Goal: Transaction & Acquisition: Download file/media

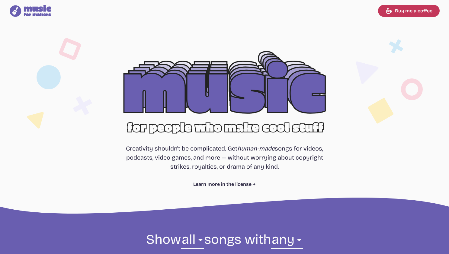
select select "most popular"
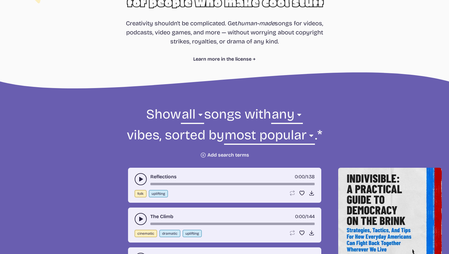
scroll to position [127, 0]
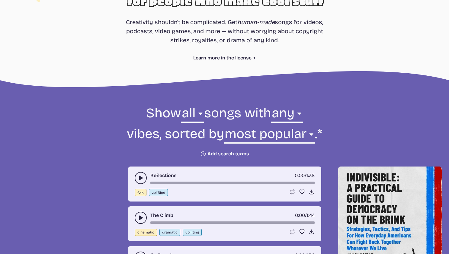
click at [145, 175] on button "play-pause toggle" at bounding box center [141, 178] width 12 height 12
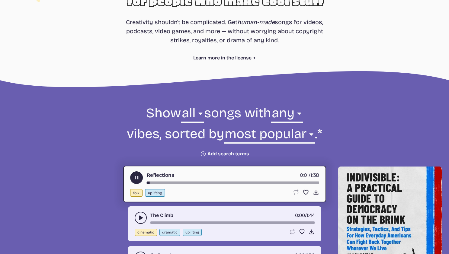
click at [135, 216] on button "play-pause toggle" at bounding box center [141, 218] width 12 height 12
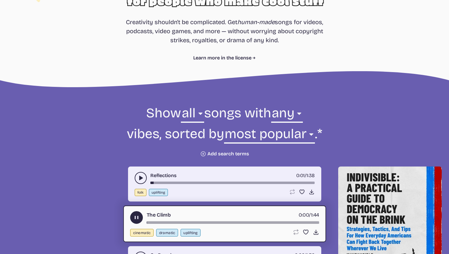
scroll to position [239, 0]
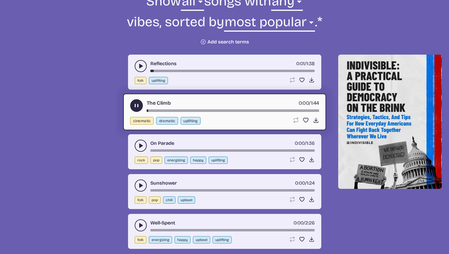
click at [137, 137] on div "On Parade 0:00 / 1:36 rock pop energizing happy uplifting Loop song Loop this s…" at bounding box center [224, 151] width 193 height 35
click at [140, 146] on use "play-pause toggle" at bounding box center [141, 146] width 6 height 6
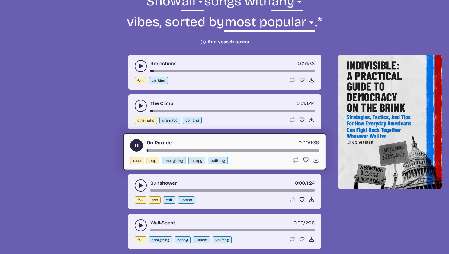
click at [164, 149] on div "On Parade 0:00 / 1:36" at bounding box center [224, 145] width 189 height 13
drag, startPoint x: 135, startPoint y: 216, endPoint x: 224, endPoint y: 151, distance: 110.5
click at [224, 151] on div "song-time-bar" at bounding box center [233, 151] width 173 height 2
click at [141, 186] on use "play-pause toggle" at bounding box center [141, 186] width 6 height 6
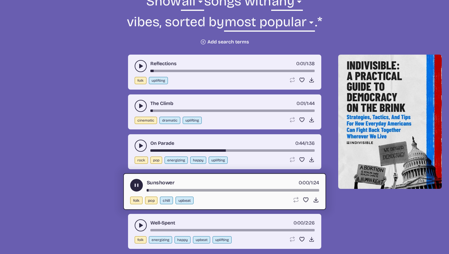
click at [200, 229] on div "Well-Spent 0:00 / 2:26" at bounding box center [225, 226] width 180 height 12
click at [145, 225] on button "play-pause toggle" at bounding box center [141, 226] width 12 height 12
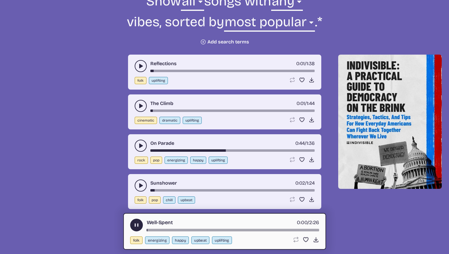
click at [239, 229] on div "Well-Spent 0:00 / 2:26" at bounding box center [224, 225] width 189 height 13
click at [238, 232] on div "Well-Spent 0:01 / 2:26 folk energizing happy upbeat uplifting Loop song Loop th…" at bounding box center [224, 231] width 203 height 37
click at [240, 229] on div "Well-Spent 0:01 / 2:26" at bounding box center [224, 225] width 189 height 13
click at [314, 240] on icon "Download song" at bounding box center [316, 240] width 6 height 6
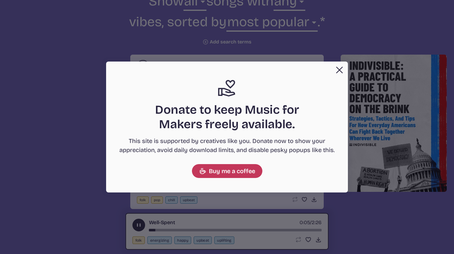
click at [334, 62] on div "Close Support icon Donate to keep Music for Makers freely available. This site …" at bounding box center [227, 127] width 242 height 131
drag, startPoint x: 224, startPoint y: 151, endPoint x: 338, endPoint y: 68, distance: 140.7
click at [338, 68] on button "Close" at bounding box center [339, 70] width 12 height 12
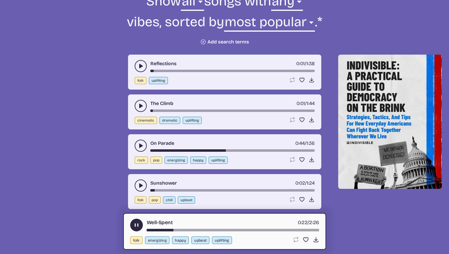
drag, startPoint x: 202, startPoint y: 144, endPoint x: 238, endPoint y: 152, distance: 36.8
click at [238, 152] on div "On Parade 0:44 / 1:36 rock pop energizing happy uplifting Loop song Loop this s…" at bounding box center [224, 151] width 193 height 35
drag, startPoint x: 238, startPoint y: 152, endPoint x: 187, endPoint y: 229, distance: 92.1
click at [187, 229] on div "song-time-bar" at bounding box center [233, 230] width 173 height 2
drag, startPoint x: 187, startPoint y: 229, endPoint x: 198, endPoint y: 230, distance: 10.9
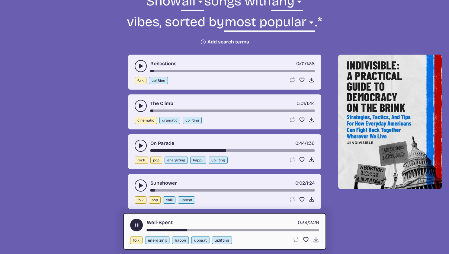
click at [198, 230] on div "song-time-bar" at bounding box center [233, 230] width 173 height 2
